Goal: Navigation & Orientation: Find specific page/section

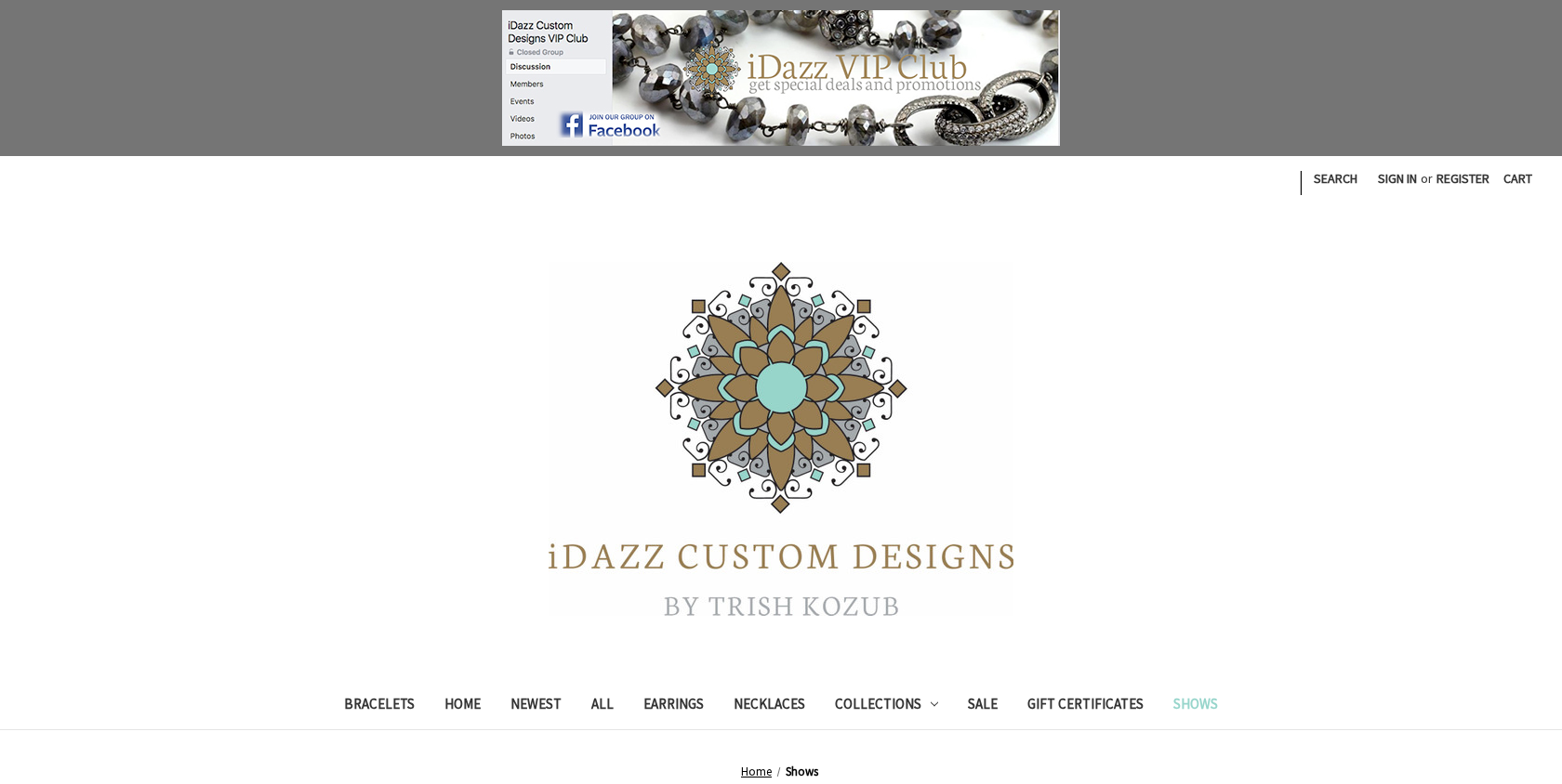
click at [807, 773] on span "Shows" at bounding box center [801, 772] width 32 height 16
click at [807, 770] on span "Shows" at bounding box center [801, 772] width 32 height 16
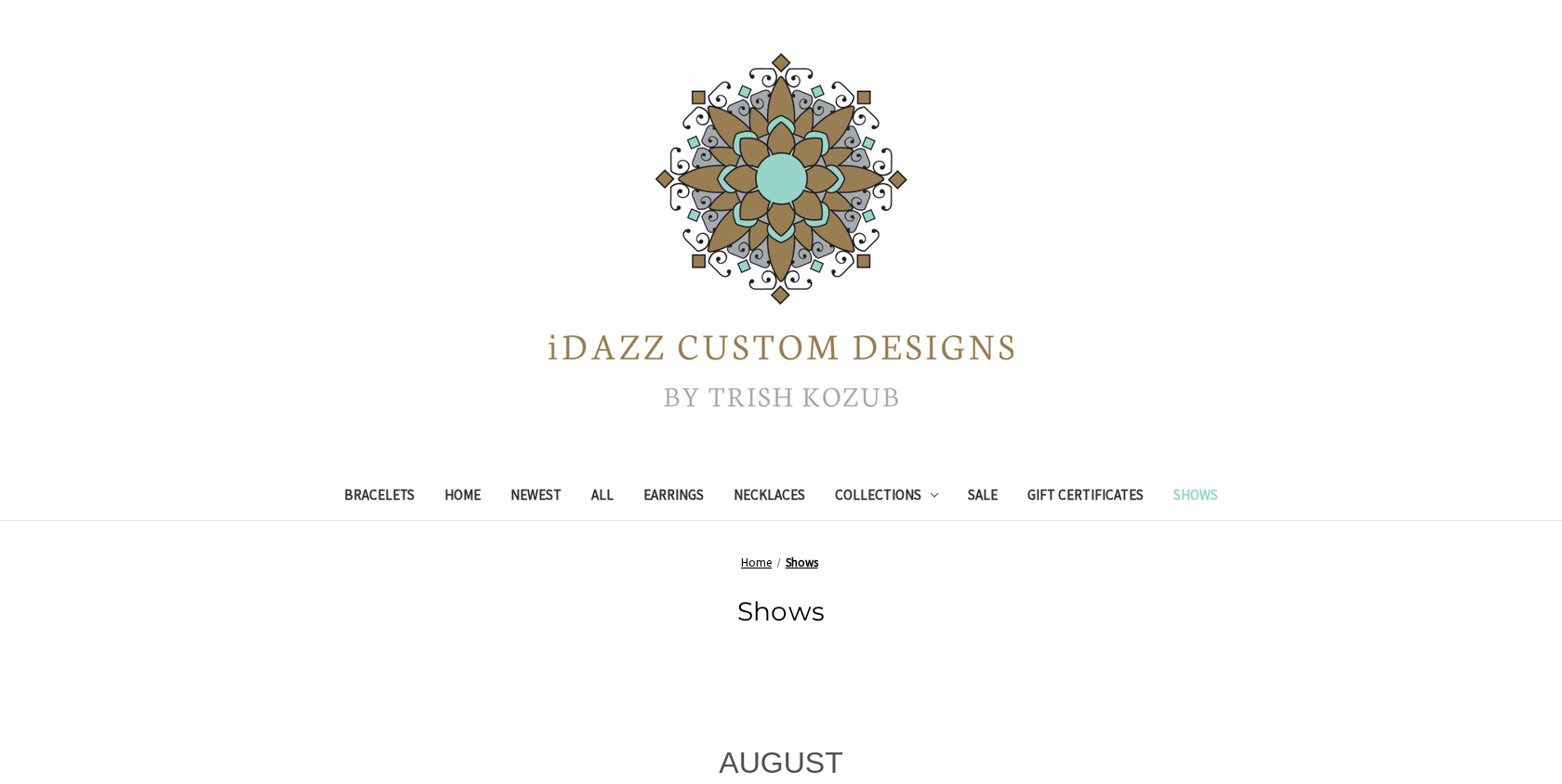
scroll to position [207, 0]
click at [782, 611] on h1 "Shows" at bounding box center [781, 613] width 1038 height 39
click at [784, 616] on h1 "Shows" at bounding box center [781, 613] width 1038 height 39
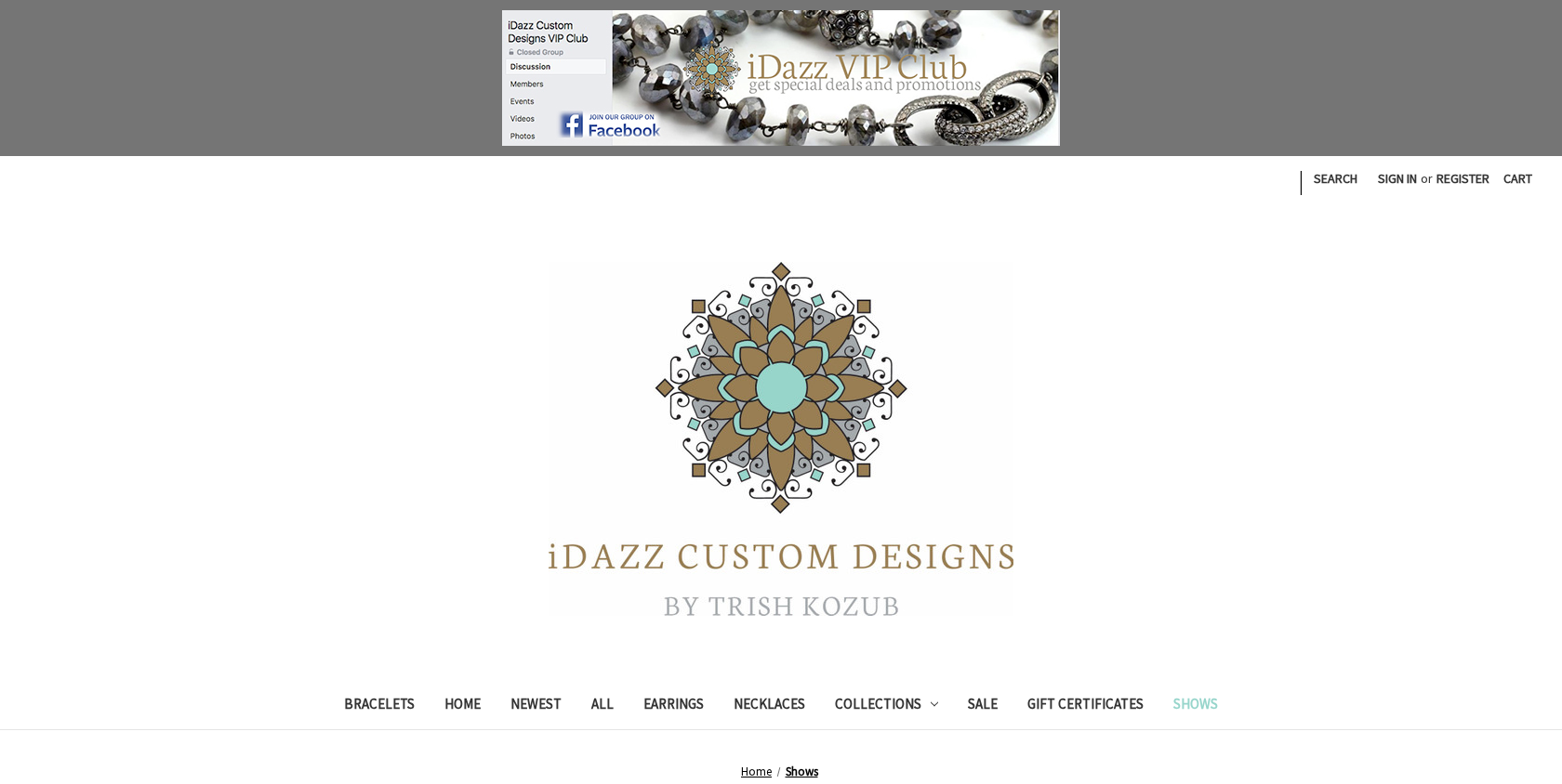
scroll to position [0, 0]
